Goal: Task Accomplishment & Management: Complete application form

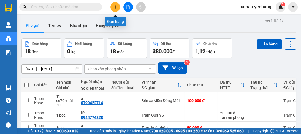
click at [112, 6] on button at bounding box center [115, 7] width 10 height 10
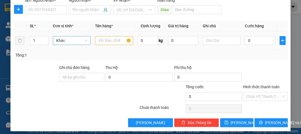
scroll to position [69, 0]
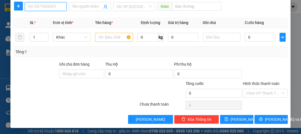
click at [49, 8] on input "SĐT Người Nhận *" at bounding box center [46, 6] width 42 height 9
type input "0909238983"
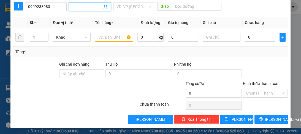
click at [80, 6] on input "Người nhận *" at bounding box center [87, 7] width 30 height 6
type input "a"
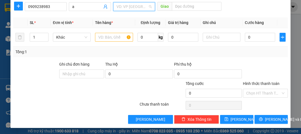
click at [128, 9] on input "search" at bounding box center [132, 6] width 31 height 8
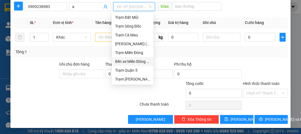
scroll to position [47, 0]
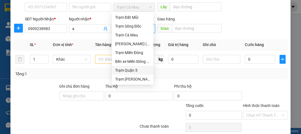
click at [119, 69] on div "Trạm Quận 5" at bounding box center [132, 70] width 35 height 6
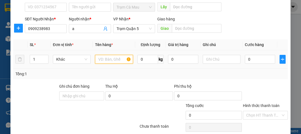
click at [104, 59] on input "text" at bounding box center [114, 59] width 38 height 9
type input "1t"
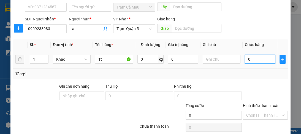
click at [256, 58] on input "0" at bounding box center [260, 59] width 30 height 9
type input "5"
type input "50"
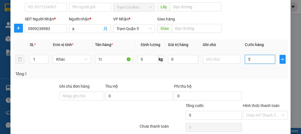
type input "50"
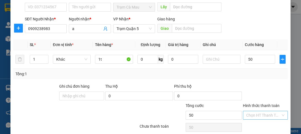
type input "50.000"
click at [246, 115] on input "Hình thức thanh toán" at bounding box center [263, 115] width 34 height 8
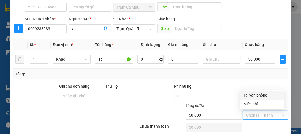
scroll to position [69, 0]
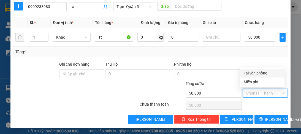
click at [252, 74] on div "Tại văn phòng" at bounding box center [262, 73] width 38 height 6
type input "0"
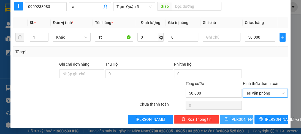
click at [228, 120] on icon "save" at bounding box center [226, 119] width 4 height 4
type input "0"
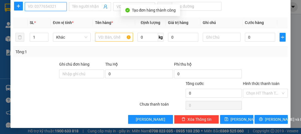
click at [44, 9] on input "SĐT Người Nhận *" at bounding box center [46, 6] width 42 height 9
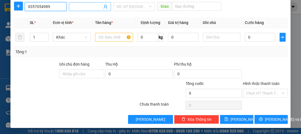
type input "0357054989"
click at [83, 9] on input "Người nhận *" at bounding box center [87, 7] width 30 height 6
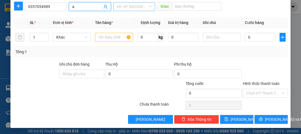
type input "a"
click at [139, 9] on input "search" at bounding box center [132, 6] width 31 height 8
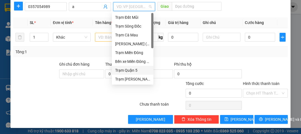
click at [133, 70] on div "Trạm Quận 5" at bounding box center [132, 70] width 35 height 6
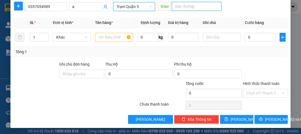
click at [184, 6] on input "text" at bounding box center [197, 6] width 50 height 9
type input "d"
type input "đn"
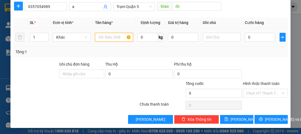
click at [120, 37] on input "text" at bounding box center [114, 37] width 38 height 9
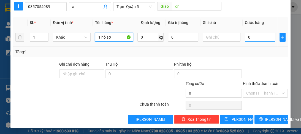
type input "1 hồ sơ"
click at [250, 39] on input "0" at bounding box center [260, 37] width 30 height 9
type input "5"
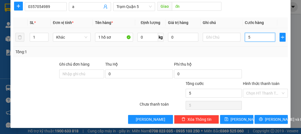
type input "50"
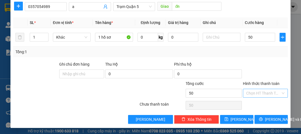
type input "50.000"
drag, startPoint x: 263, startPoint y: 91, endPoint x: 259, endPoint y: 102, distance: 12.1
click at [263, 94] on input "Hình thức thanh toán" at bounding box center [263, 93] width 34 height 8
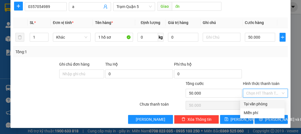
drag, startPoint x: 259, startPoint y: 104, endPoint x: 241, endPoint y: 115, distance: 20.6
click at [258, 104] on div "Tại văn phòng" at bounding box center [262, 104] width 38 height 6
type input "0"
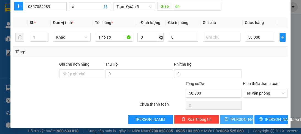
click at [241, 116] on button "Lưu" at bounding box center [236, 119] width 33 height 9
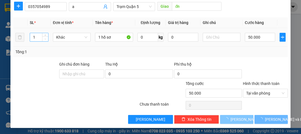
type input "0"
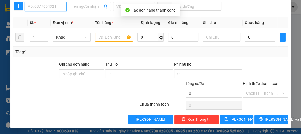
click at [50, 7] on input "SĐT Người Nhận *" at bounding box center [46, 6] width 42 height 9
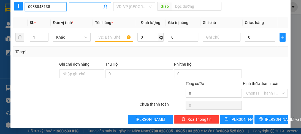
type input "0988848135"
click at [84, 7] on input "Người nhận *" at bounding box center [87, 7] width 30 height 6
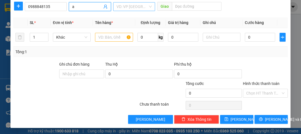
type input "a"
drag, startPoint x: 120, startPoint y: 8, endPoint x: 128, endPoint y: 45, distance: 38.2
click at [121, 9] on input "search" at bounding box center [132, 6] width 31 height 8
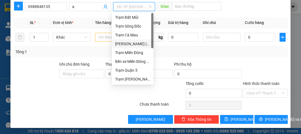
click at [132, 45] on div "Bình Dương ([GEOGRAPHIC_DATA])" at bounding box center [132, 44] width 35 height 6
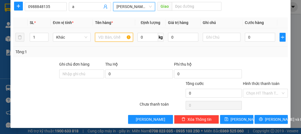
click at [117, 37] on input "text" at bounding box center [114, 37] width 38 height 9
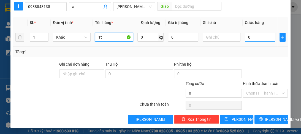
type input "1t"
click at [251, 40] on input "0" at bounding box center [260, 37] width 30 height 9
type input "54"
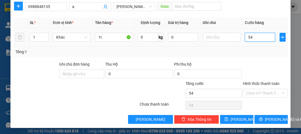
type input "540"
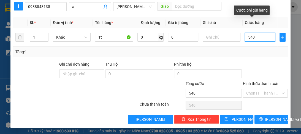
type input "54"
type input "5"
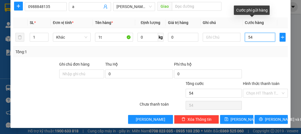
type input "5"
type input "50"
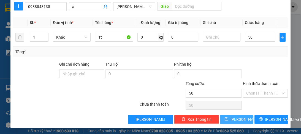
type input "50.000"
click at [237, 118] on span "Lưu" at bounding box center [245, 119] width 29 height 6
type input "0"
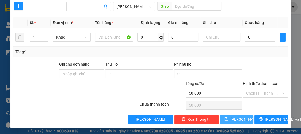
type input "0"
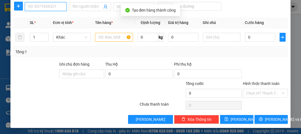
click at [50, 9] on input "SĐT Người Nhận *" at bounding box center [46, 6] width 42 height 9
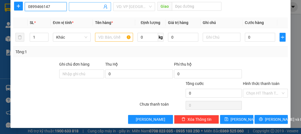
type input "0899466147"
click at [89, 8] on input "Người nhận *" at bounding box center [87, 7] width 30 height 6
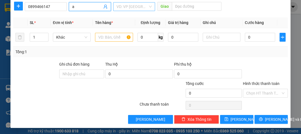
type input "a"
click at [120, 6] on input "search" at bounding box center [132, 6] width 31 height 8
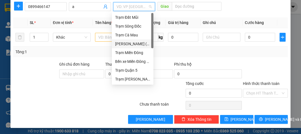
click at [130, 44] on div "Bình Dương ([GEOGRAPHIC_DATA])" at bounding box center [132, 44] width 35 height 6
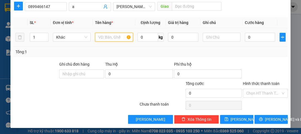
click at [114, 37] on input "text" at bounding box center [114, 37] width 38 height 9
type input "1t"
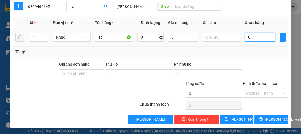
click at [254, 39] on input "0" at bounding box center [260, 37] width 30 height 9
type input "1"
type input "10"
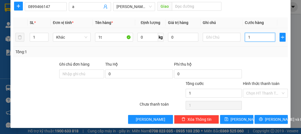
type input "10"
type input "100"
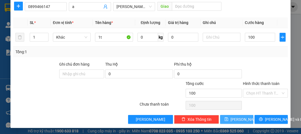
type input "100.000"
click at [237, 117] on span "Lưu" at bounding box center [245, 119] width 29 height 6
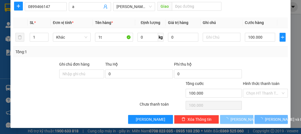
type input "0"
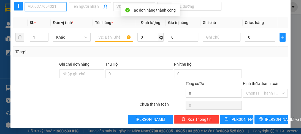
click at [31, 4] on input "SĐT Người Nhận *" at bounding box center [46, 6] width 42 height 9
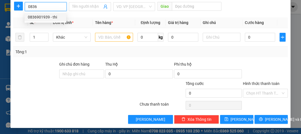
click at [47, 15] on div "0836901939 - thi" at bounding box center [45, 17] width 35 height 6
type input "0836901939"
type input "thi"
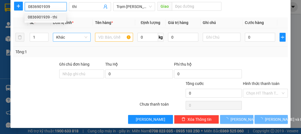
type input "130.000"
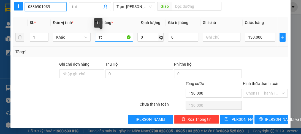
type input "0836901939"
click at [101, 37] on input "1t" at bounding box center [114, 37] width 38 height 9
click at [99, 39] on input "1t" at bounding box center [114, 37] width 38 height 9
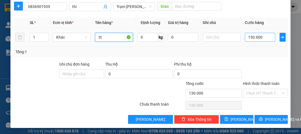
type input "3t"
click at [252, 39] on input "130.000" at bounding box center [260, 37] width 30 height 9
type input "0"
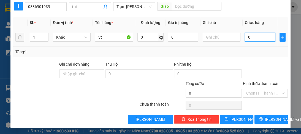
type input "2"
type input "02"
type input "28"
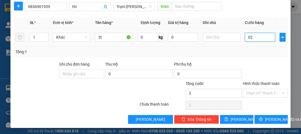
type input "028"
type input "280"
type input "0.280"
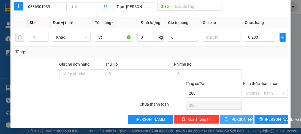
type input "280.000"
click at [234, 119] on span "Lưu" at bounding box center [245, 119] width 29 height 6
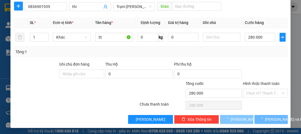
type input "0"
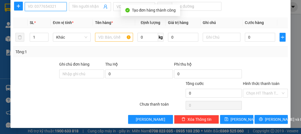
click at [27, 7] on input "SĐT Người Nhận *" at bounding box center [46, 6] width 42 height 9
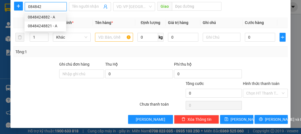
click at [37, 19] on div "0848424882 - A" at bounding box center [45, 17] width 35 height 6
type input "0848424882"
type input "A"
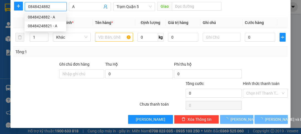
type input "80.000"
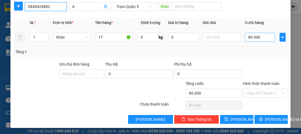
type input "0848424882"
click at [262, 36] on input "80.000" at bounding box center [260, 37] width 30 height 9
type input "0"
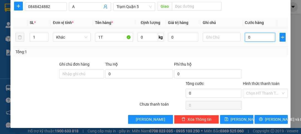
type input "1"
type input "01"
type input "12"
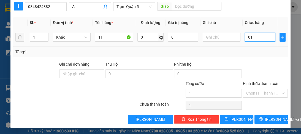
type input "012"
type input "120"
type input "0.120"
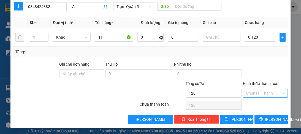
type input "120.000"
click at [256, 93] on input "Hình thức thanh toán" at bounding box center [263, 93] width 34 height 8
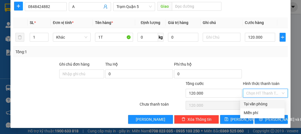
click at [253, 105] on div "Tại văn phòng" at bounding box center [262, 104] width 38 height 6
type input "0"
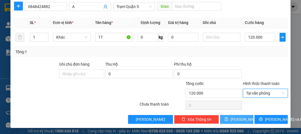
click at [236, 120] on span "Lưu" at bounding box center [245, 119] width 29 height 6
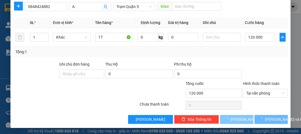
type input "0"
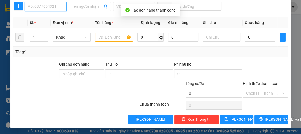
click at [48, 7] on input "SĐT Người Nhận *" at bounding box center [46, 6] width 42 height 9
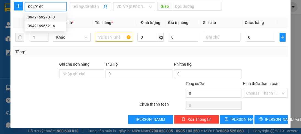
click at [50, 17] on div "0949169270 - 0" at bounding box center [45, 17] width 35 height 6
type input "0949169270"
type input "0"
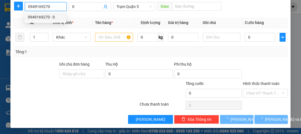
type input "80.000"
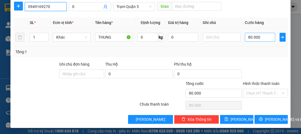
type input "0949169270"
click at [248, 39] on input "80.000" at bounding box center [260, 37] width 30 height 9
type input "0"
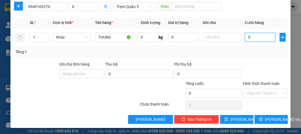
type input "6"
type input "06"
type input "60"
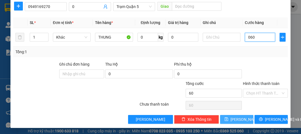
type input "060"
type input "60.000"
click at [234, 117] on span "Lưu" at bounding box center [245, 119] width 29 height 6
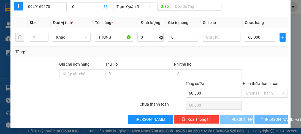
type input "0"
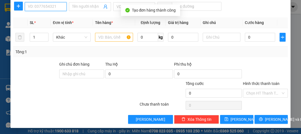
click at [41, 7] on input "SĐT Người Nhận *" at bounding box center [46, 6] width 42 height 9
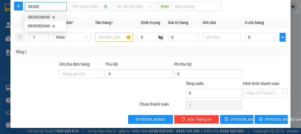
click at [44, 18] on div "0838528640 - a" at bounding box center [45, 17] width 35 height 6
type input "0838528640"
type input "a"
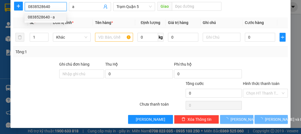
type input "60.000"
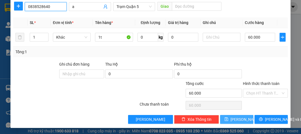
type input "0838528640"
click at [245, 117] on button "Lưu" at bounding box center [236, 119] width 33 height 9
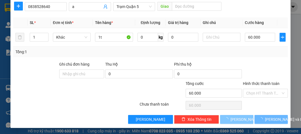
type input "0"
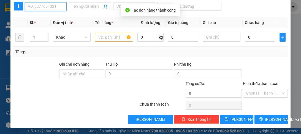
click at [46, 7] on input "SĐT Người Nhận *" at bounding box center [46, 6] width 42 height 9
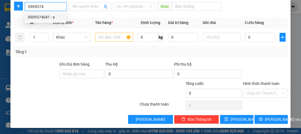
click at [53, 18] on div "0909374041 - a" at bounding box center [45, 17] width 35 height 6
type input "0909374041"
type input "a"
type input "Cc60+tải30=90"
type input "60.000"
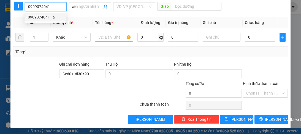
type input "60.000"
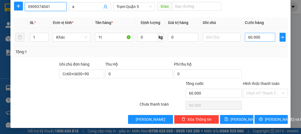
type input "0909374041"
click at [259, 34] on input "60.000" at bounding box center [260, 37] width 30 height 9
type input "0"
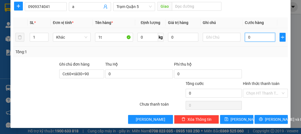
type input "8"
type input "08"
type input "80"
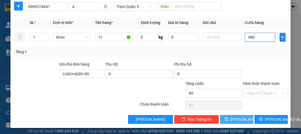
type input "080"
type input "80.000"
click at [236, 117] on span "Lưu" at bounding box center [245, 119] width 29 height 6
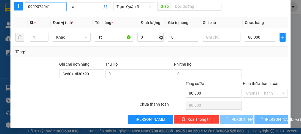
type input "0"
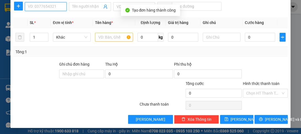
click at [34, 6] on input "SĐT Người Nhận *" at bounding box center [46, 6] width 42 height 9
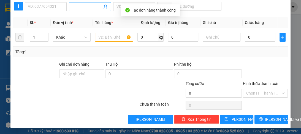
click at [93, 2] on span at bounding box center [90, 6] width 42 height 9
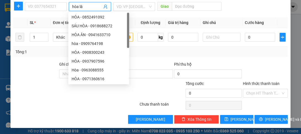
type input "hòa lân"
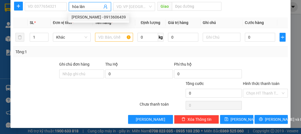
click at [101, 15] on div "HÒA LÂN - 0913606439" at bounding box center [99, 17] width 54 height 6
type input "0913606439"
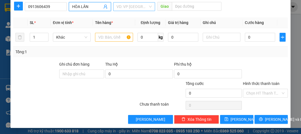
type input "HÒA LÂN"
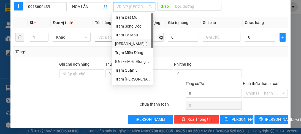
click at [126, 8] on input "search" at bounding box center [132, 6] width 31 height 8
click at [133, 45] on div "Bình Dương ([GEOGRAPHIC_DATA])" at bounding box center [132, 44] width 35 height 6
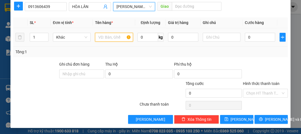
click at [115, 38] on input "text" at bounding box center [114, 37] width 38 height 9
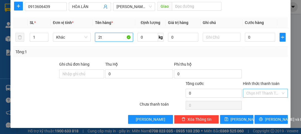
type input "2t"
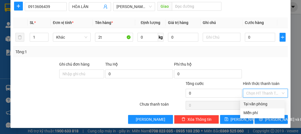
click at [253, 94] on input "Hình thức thanh toán" at bounding box center [263, 93] width 34 height 8
click at [251, 112] on div "Miễn phí" at bounding box center [262, 113] width 38 height 6
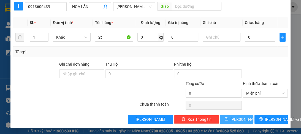
click at [242, 118] on button "Lưu" at bounding box center [236, 119] width 33 height 9
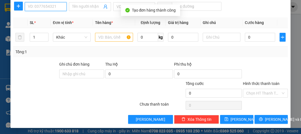
click at [44, 9] on input "SĐT Người Nhận *" at bounding box center [46, 6] width 42 height 9
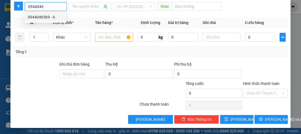
click at [51, 17] on div "0944046569 - A" at bounding box center [45, 17] width 35 height 6
type input "0944046569"
type input "A"
type input "70.000"
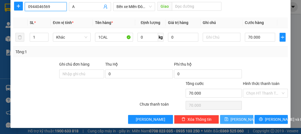
type input "0944046569"
click at [240, 119] on span "Lưu" at bounding box center [245, 119] width 29 height 6
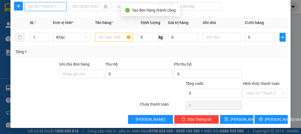
click at [45, 6] on input "SĐT Người Nhận *" at bounding box center [46, 6] width 42 height 9
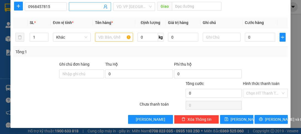
click at [77, 9] on span at bounding box center [90, 6] width 42 height 9
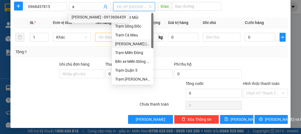
click at [128, 5] on input "search" at bounding box center [132, 6] width 31 height 8
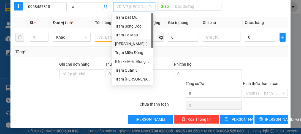
click at [128, 47] on div "Bình Dương ([GEOGRAPHIC_DATA])" at bounding box center [132, 44] width 35 height 6
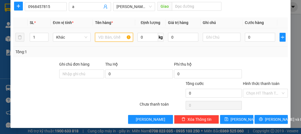
click at [120, 38] on input "text" at bounding box center [114, 37] width 38 height 9
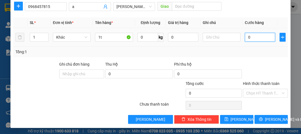
click at [252, 39] on input "0" at bounding box center [260, 37] width 30 height 9
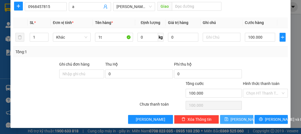
click at [245, 121] on button "Lưu" at bounding box center [236, 119] width 33 height 9
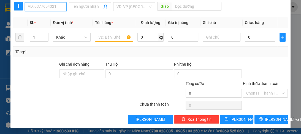
click at [39, 8] on input "SĐT Người Nhận *" at bounding box center [46, 6] width 42 height 9
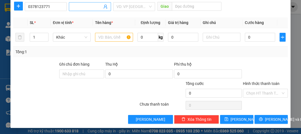
drag, startPoint x: 98, startPoint y: 4, endPoint x: 94, endPoint y: 7, distance: 5.9
click at [95, 7] on input "Người nhận *" at bounding box center [87, 7] width 30 height 6
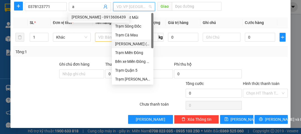
click at [123, 5] on input "search" at bounding box center [132, 6] width 31 height 8
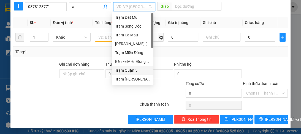
click at [129, 72] on div "Trạm Quận 5" at bounding box center [132, 70] width 35 height 6
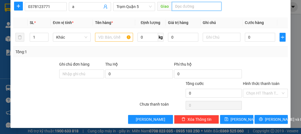
click at [180, 7] on input "text" at bounding box center [197, 6] width 50 height 9
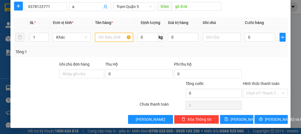
click at [108, 40] on input "text" at bounding box center [114, 37] width 38 height 9
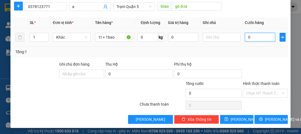
click at [252, 40] on input "0" at bounding box center [260, 37] width 30 height 9
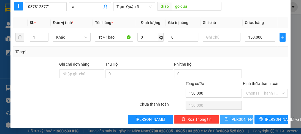
click at [236, 117] on span "Lưu" at bounding box center [245, 119] width 29 height 6
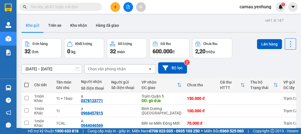
click at [25, 84] on span at bounding box center [26, 85] width 4 height 4
click at [26, 82] on input "checkbox" at bounding box center [26, 82] width 0 height 0
checkbox input "true"
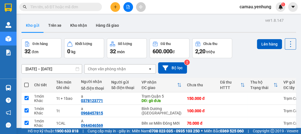
checkbox input "true"
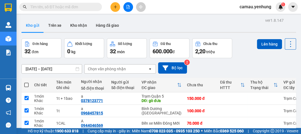
checkbox input "true"
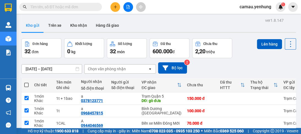
checkbox input "true"
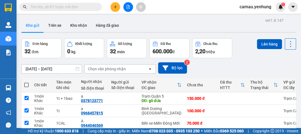
checkbox input "true"
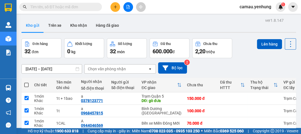
checkbox input "true"
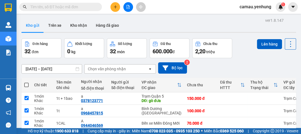
checkbox input "true"
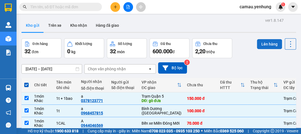
click at [272, 41] on button "Lên hàng" at bounding box center [269, 44] width 25 height 10
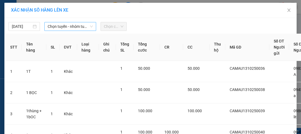
click at [61, 28] on span "Chọn tuyến - nhóm tuyến" at bounding box center [70, 26] width 45 height 8
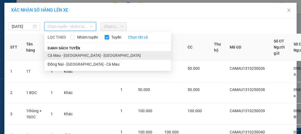
click at [64, 55] on li "Cà Mau - [GEOGRAPHIC_DATA] - [GEOGRAPHIC_DATA]" at bounding box center [107, 55] width 127 height 9
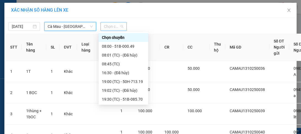
click at [107, 28] on span "Chọn chuyến" at bounding box center [114, 26] width 20 height 8
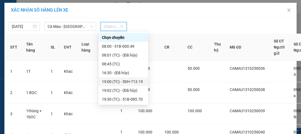
click at [125, 80] on div "19:00 (TC) - 50H-713.19" at bounding box center [123, 82] width 43 height 6
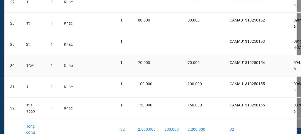
scroll to position [678, 0]
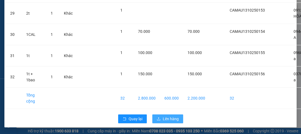
click at [167, 117] on span "Lên hàng" at bounding box center [171, 119] width 16 height 6
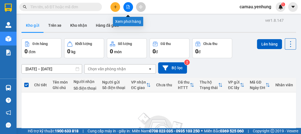
click at [132, 7] on button at bounding box center [128, 7] width 10 height 10
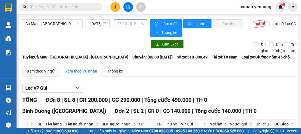
click at [120, 23] on span "08:00 - 51B-000.49" at bounding box center [130, 24] width 27 height 8
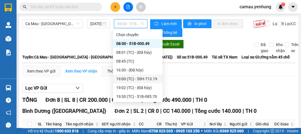
click at [127, 79] on div "19:00 (TC) - 50H-713.19" at bounding box center [137, 79] width 43 height 6
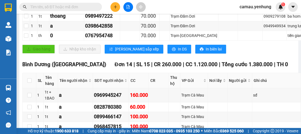
scroll to position [309, 0]
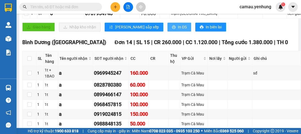
click at [178, 30] on span "In DS" at bounding box center [182, 27] width 9 height 6
click at [221, 31] on div "Giao hàng Nhập kho nhận Lưu sắp xếp In DS In biên lai" at bounding box center [170, 27] width 296 height 9
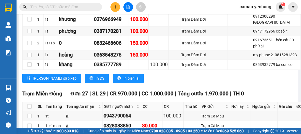
scroll to position [529, 0]
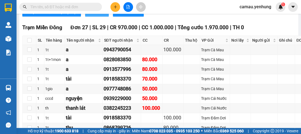
click at [96, 15] on span "In DS" at bounding box center [100, 12] width 9 height 6
click at [165, 17] on div "[PERSON_NAME] sắp xếp In DS In biên lai" at bounding box center [170, 12] width 296 height 9
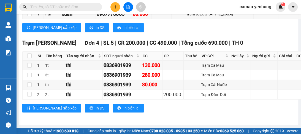
scroll to position [1359, 0]
click at [96, 106] on span "In DS" at bounding box center [100, 108] width 9 height 6
